Goal: Navigation & Orientation: Find specific page/section

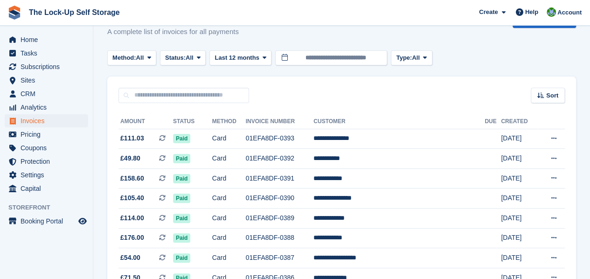
scroll to position [23, 0]
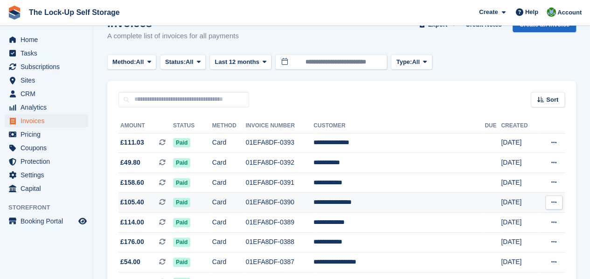
click at [314, 201] on td "01EFA8DF-0390" at bounding box center [280, 203] width 68 height 20
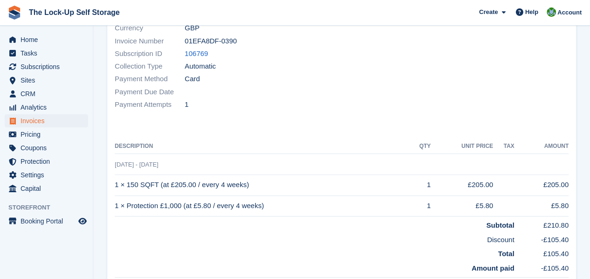
scroll to position [134, 0]
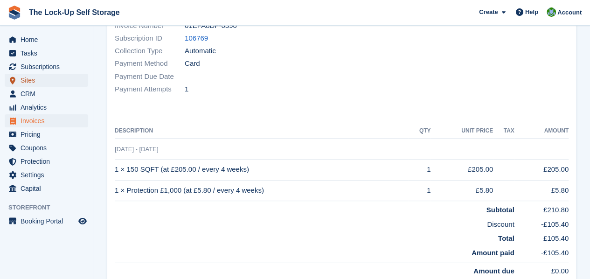
click at [35, 83] on span "Sites" at bounding box center [49, 80] width 56 height 13
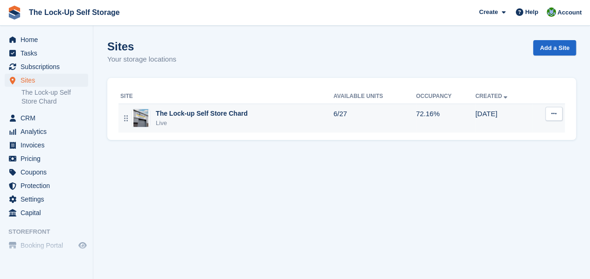
click at [188, 109] on div "The Lock-up Self Store Chard" at bounding box center [202, 114] width 92 height 10
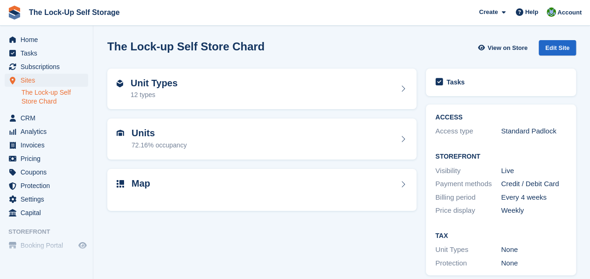
scroll to position [8, 0]
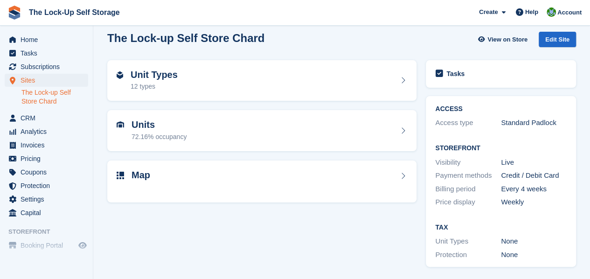
click at [590, 104] on html "The Lock-Up Self Storage Create Subscription Invoice Contact Deal Discount Page…" at bounding box center [295, 131] width 590 height 279
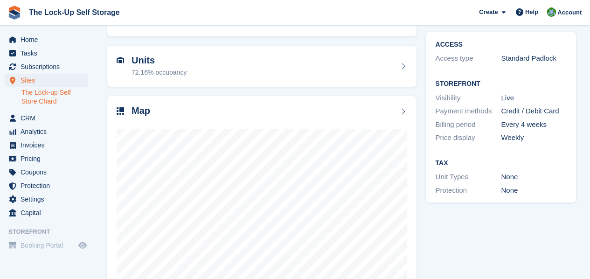
scroll to position [118, 0]
